Goal: Obtain resource: Obtain resource

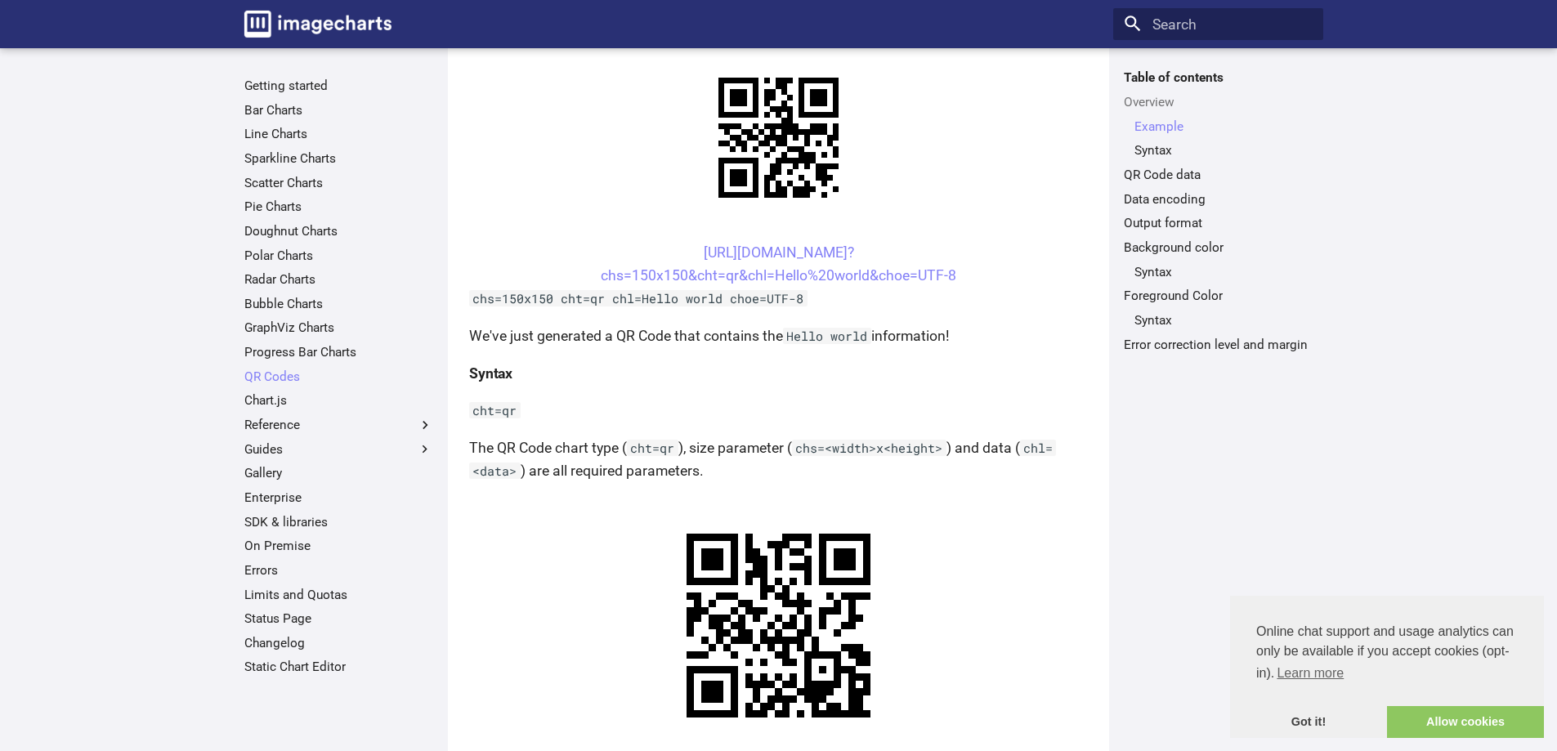
scroll to position [409, 0]
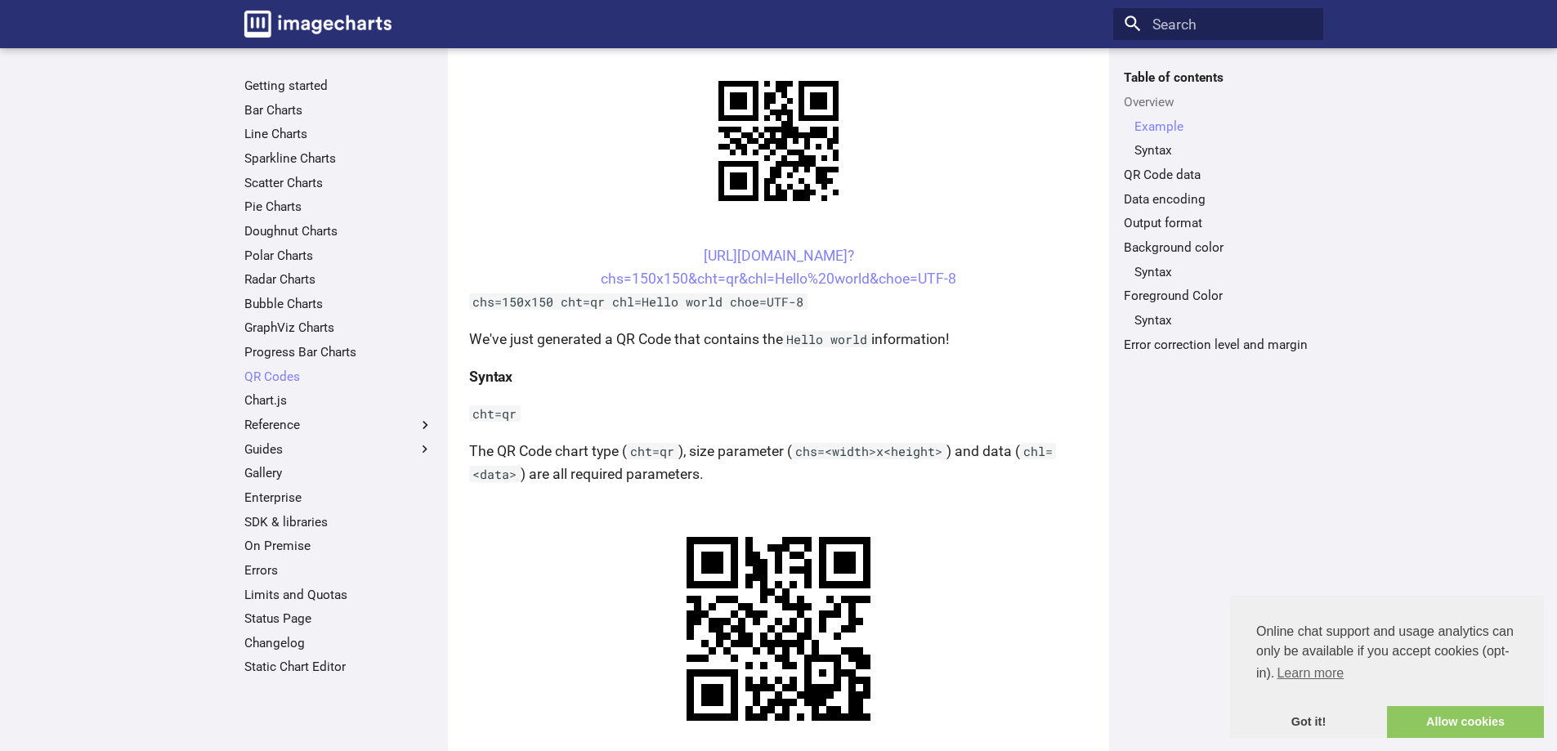
drag, startPoint x: 660, startPoint y: 386, endPoint x: 718, endPoint y: 417, distance: 65.4
drag, startPoint x: 665, startPoint y: 390, endPoint x: 729, endPoint y: 422, distance: 71.3
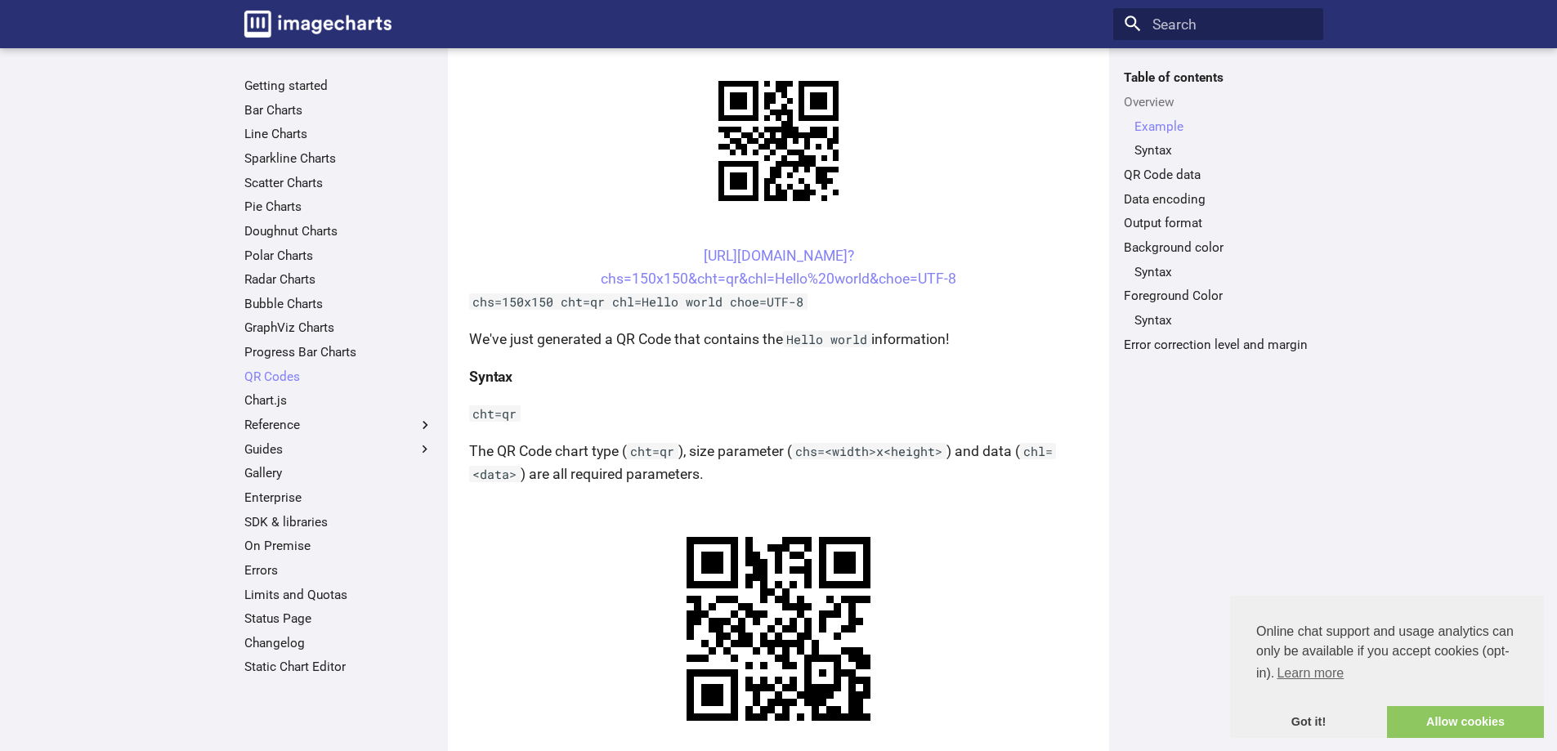
drag, startPoint x: 668, startPoint y: 391, endPoint x: 723, endPoint y: 424, distance: 64.9
copy link "[URL][DOMAIN_NAME]? chs=200x200&cht=qr&chl="
